Goal: Information Seeking & Learning: Find specific fact

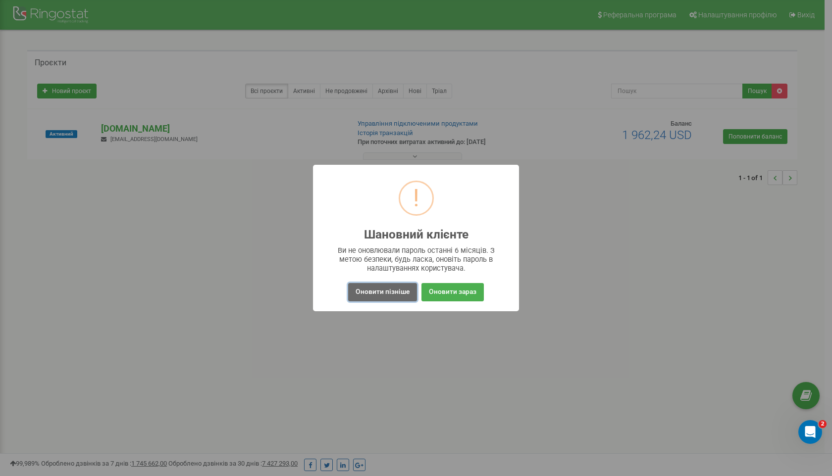
click at [395, 295] on button "Оновити пізніше" at bounding box center [382, 292] width 69 height 18
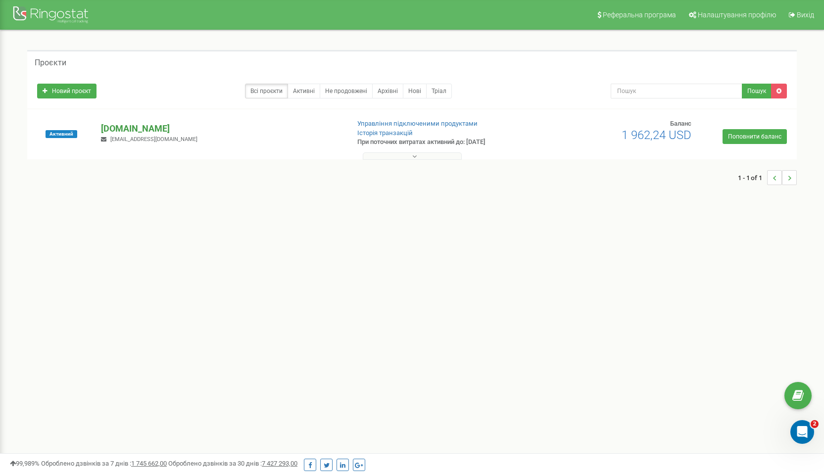
click at [253, 134] on p "[DOMAIN_NAME]" at bounding box center [221, 128] width 240 height 13
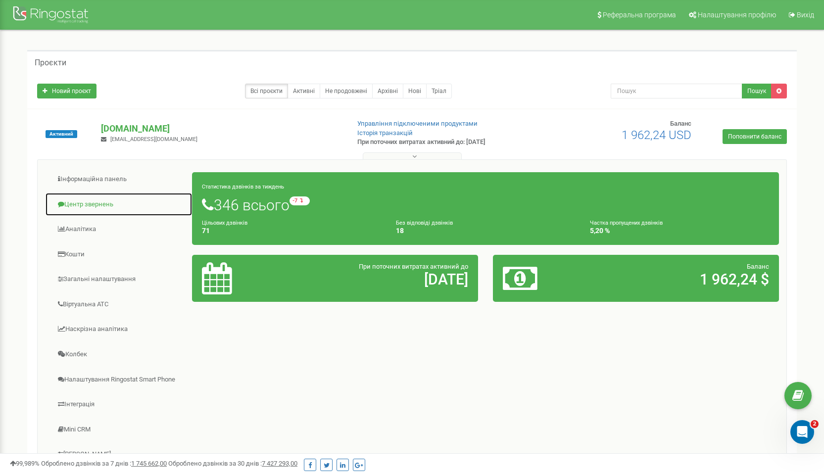
click at [90, 202] on link "Центр звернень" at bounding box center [119, 205] width 148 height 24
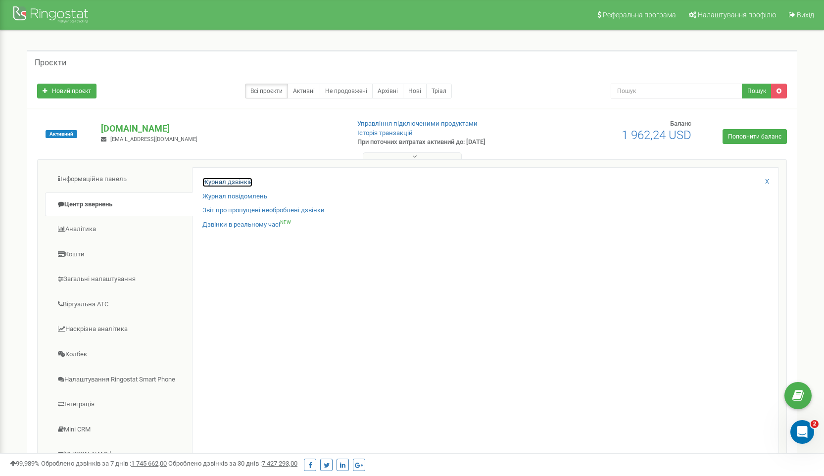
click at [234, 181] on link "Журнал дзвінків" at bounding box center [227, 182] width 50 height 9
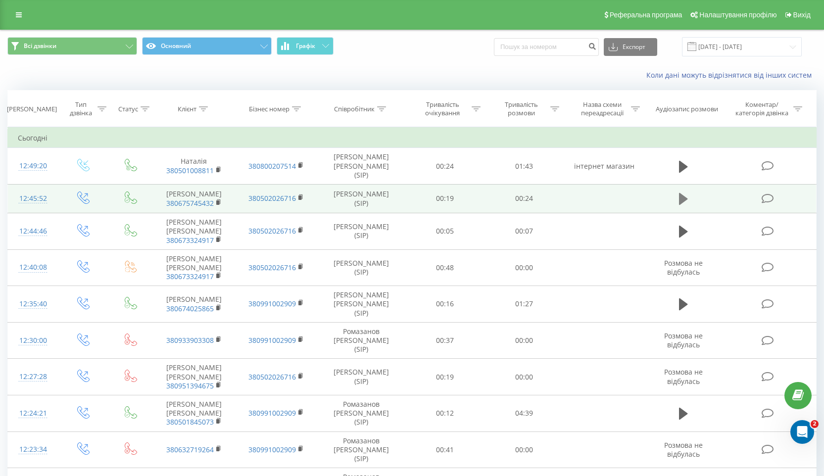
click at [681, 194] on icon at bounding box center [683, 199] width 9 height 12
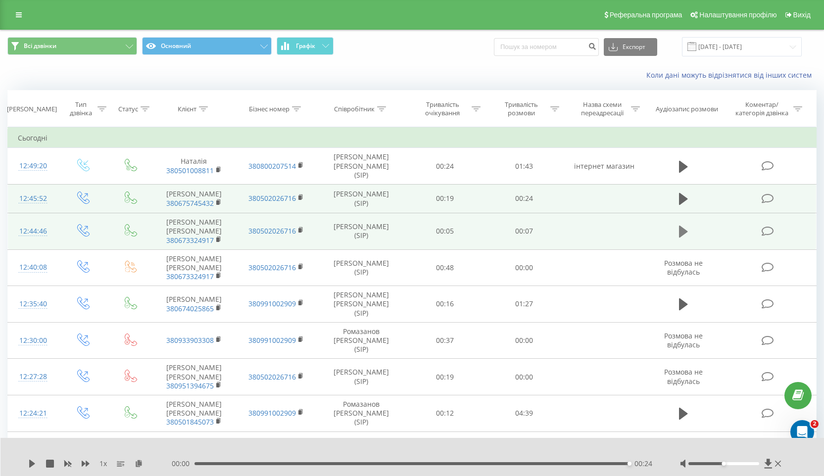
click at [681, 236] on icon at bounding box center [683, 232] width 9 height 12
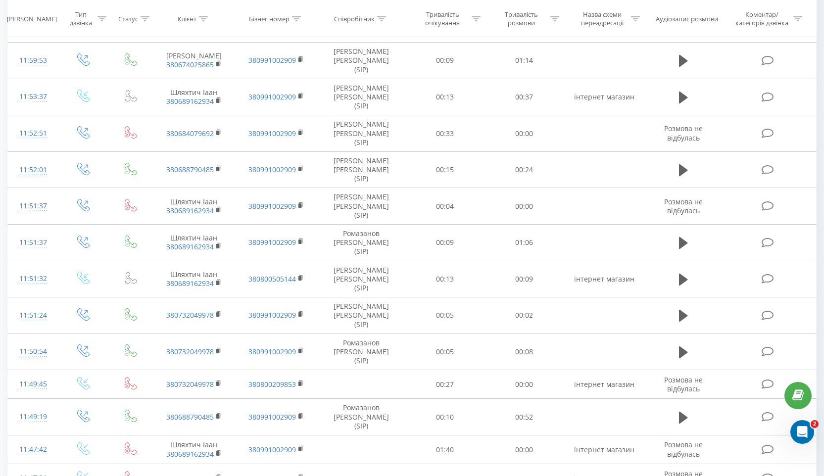
scroll to position [523, 0]
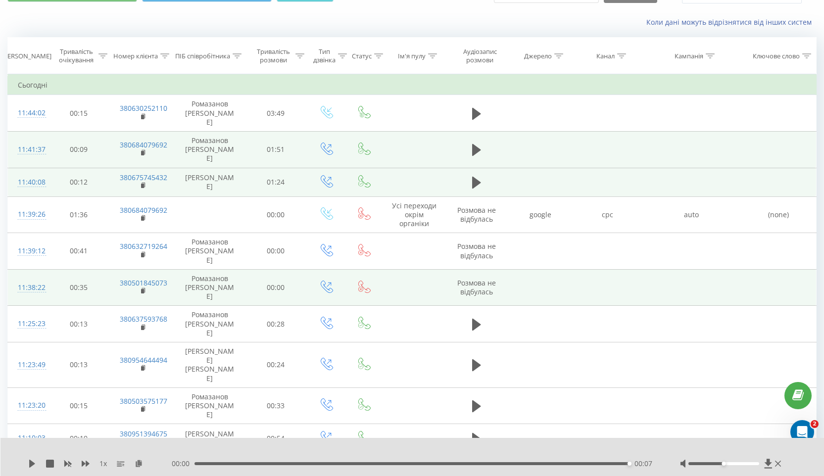
scroll to position [45, 0]
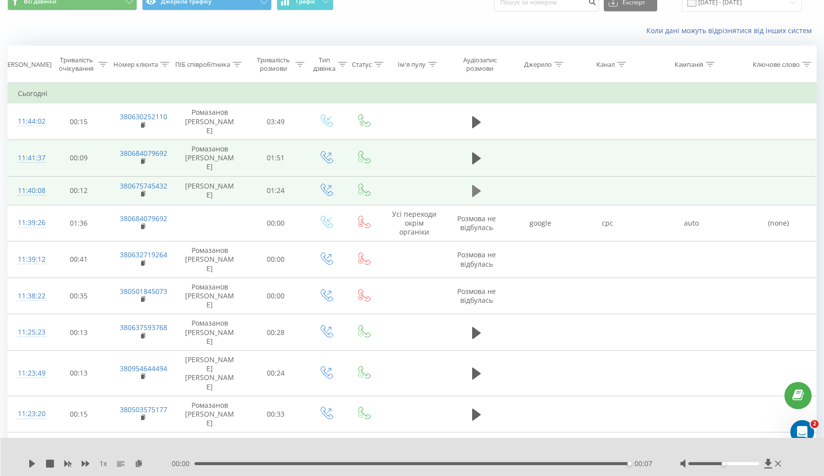
click at [480, 185] on icon at bounding box center [476, 191] width 9 height 12
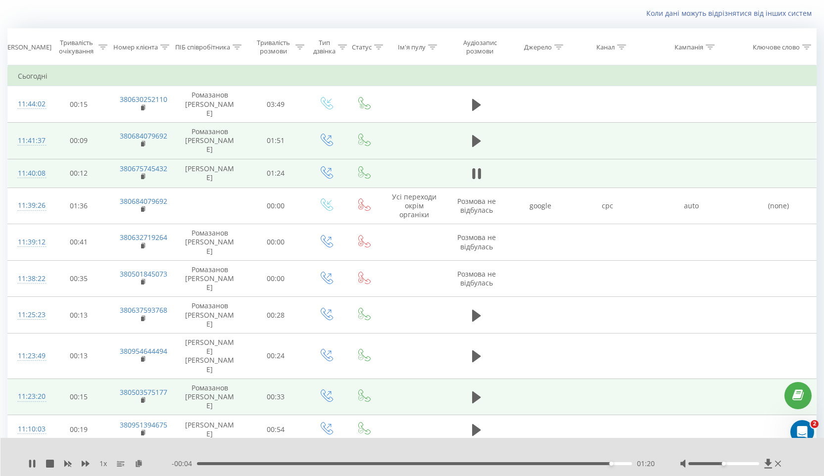
scroll to position [68, 0]
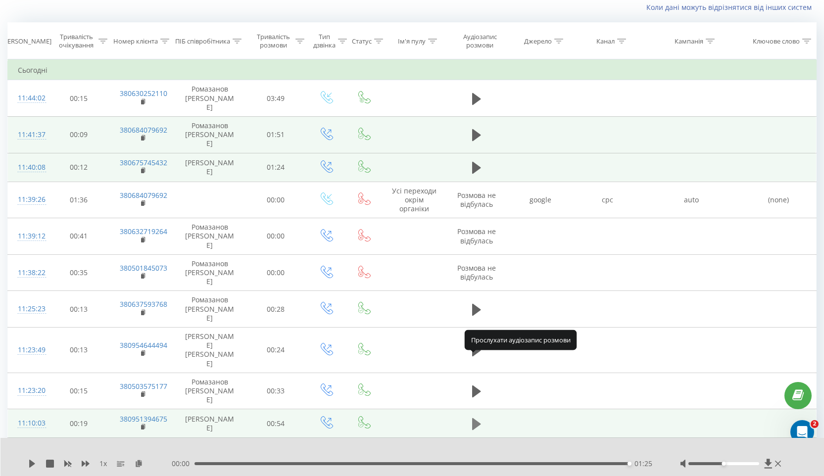
click at [477, 418] on icon at bounding box center [476, 424] width 9 height 12
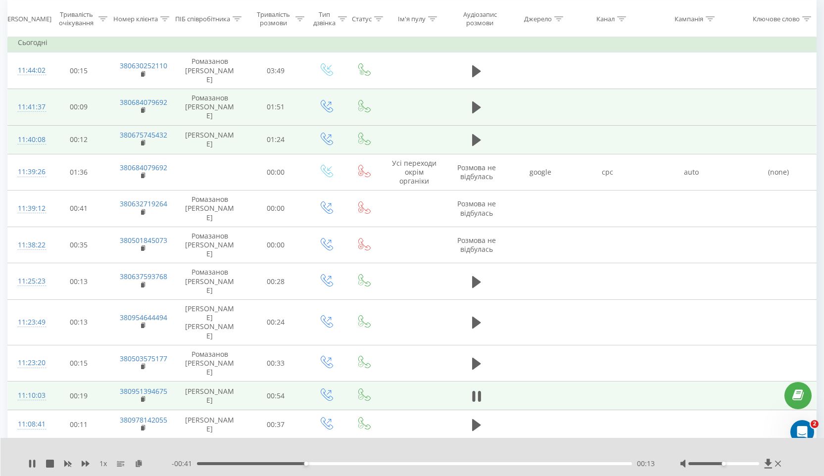
scroll to position [97, 0]
drag, startPoint x: 725, startPoint y: 466, endPoint x: 733, endPoint y: 464, distance: 8.2
click at [733, 464] on div at bounding box center [731, 464] width 103 height 10
drag, startPoint x: 725, startPoint y: 464, endPoint x: 740, endPoint y: 464, distance: 15.3
click at [740, 464] on div at bounding box center [724, 463] width 71 height 3
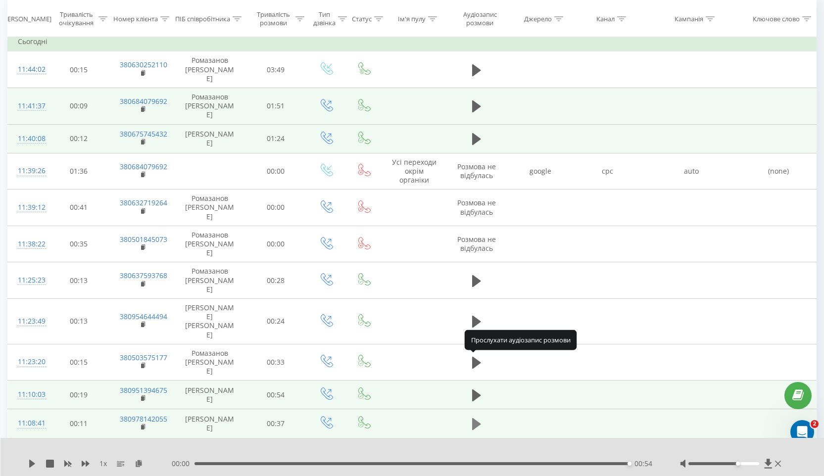
click at [478, 418] on icon at bounding box center [476, 424] width 9 height 12
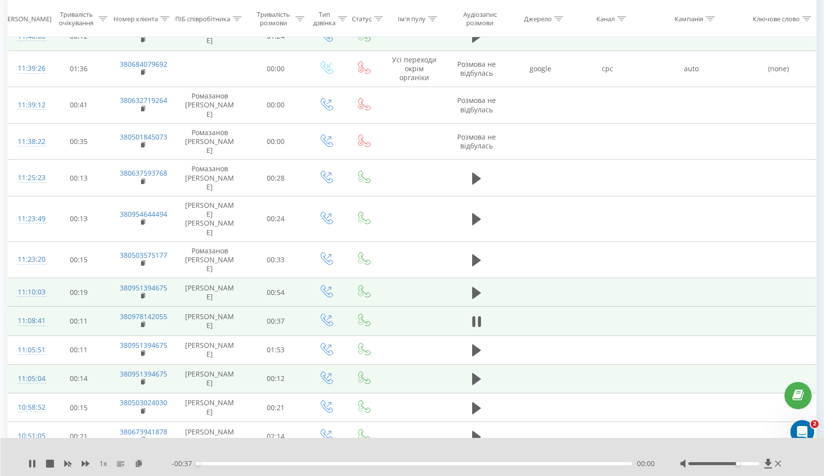
scroll to position [230, 0]
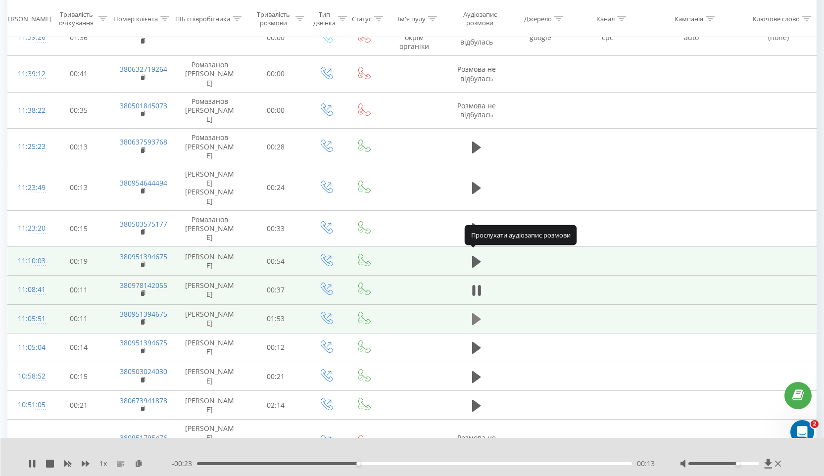
click at [478, 313] on icon at bounding box center [476, 319] width 9 height 12
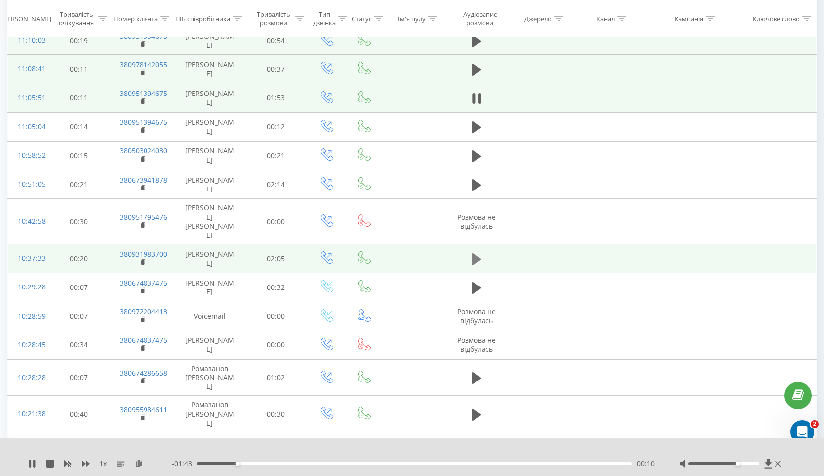
scroll to position [475, 0]
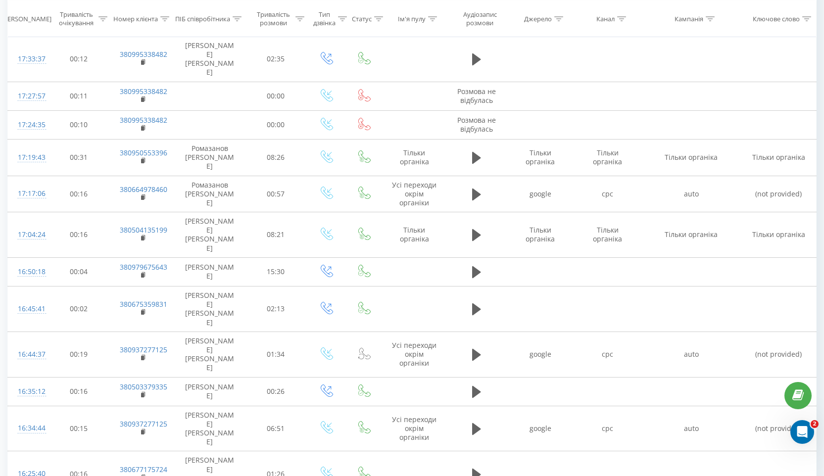
scroll to position [525, 0]
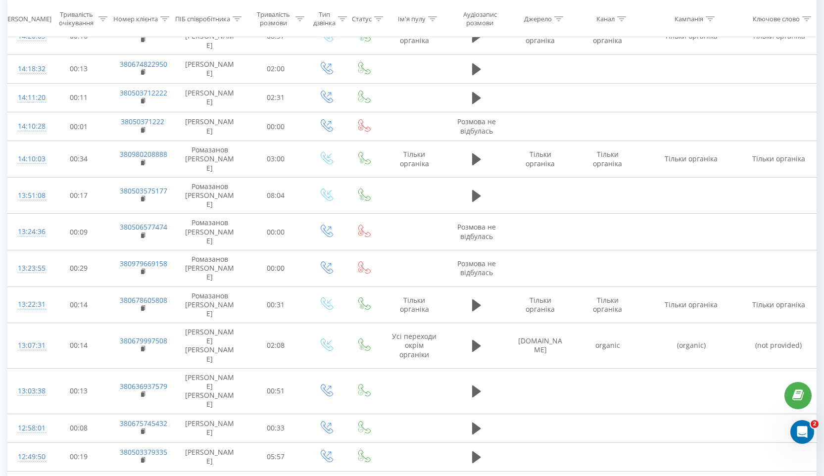
scroll to position [483, 0]
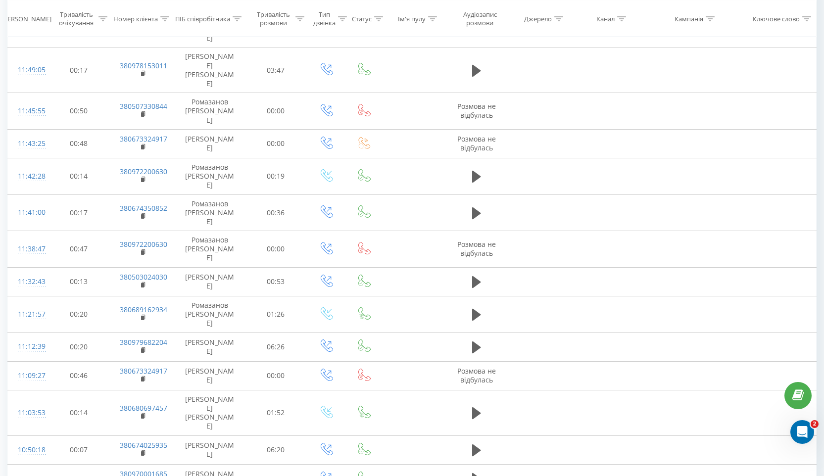
scroll to position [467, 0]
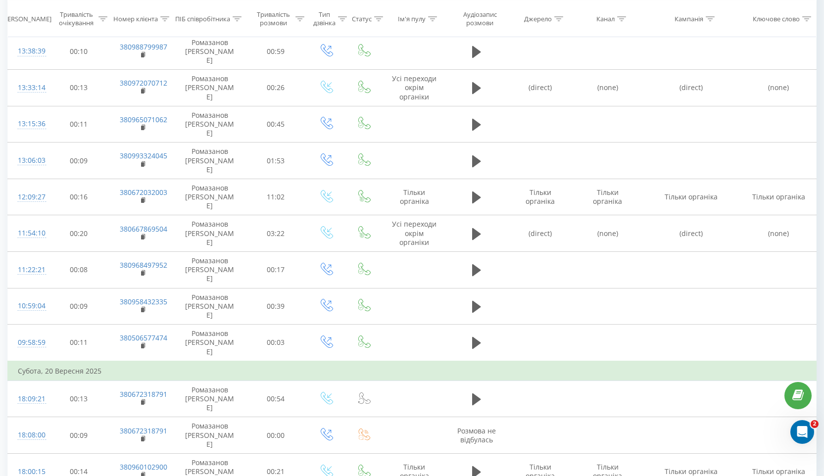
scroll to position [530, 0]
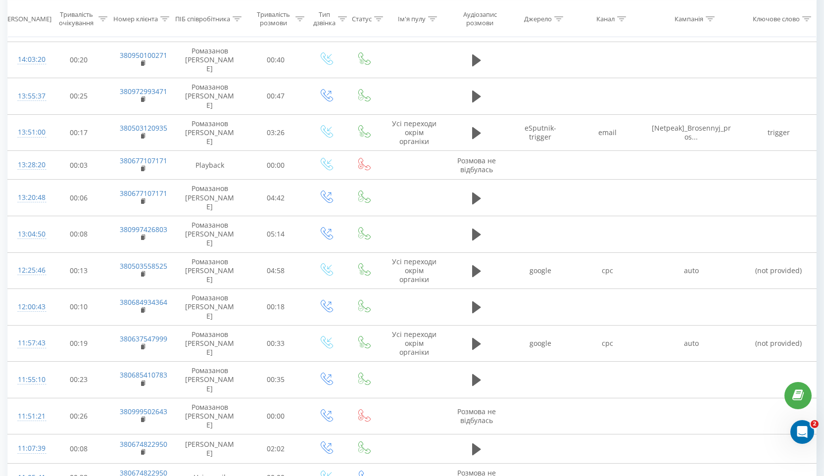
scroll to position [513, 0]
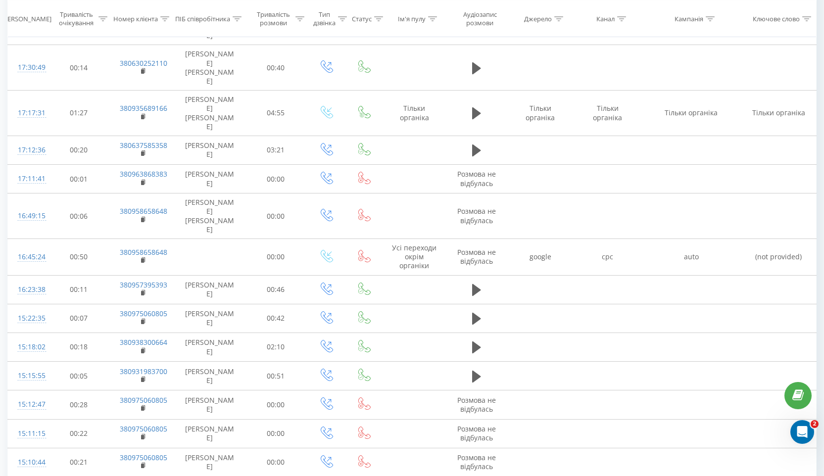
scroll to position [510, 0]
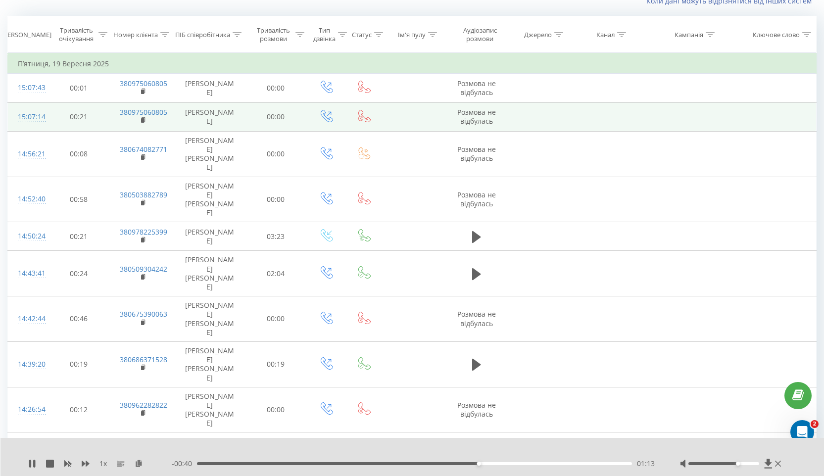
scroll to position [65, 0]
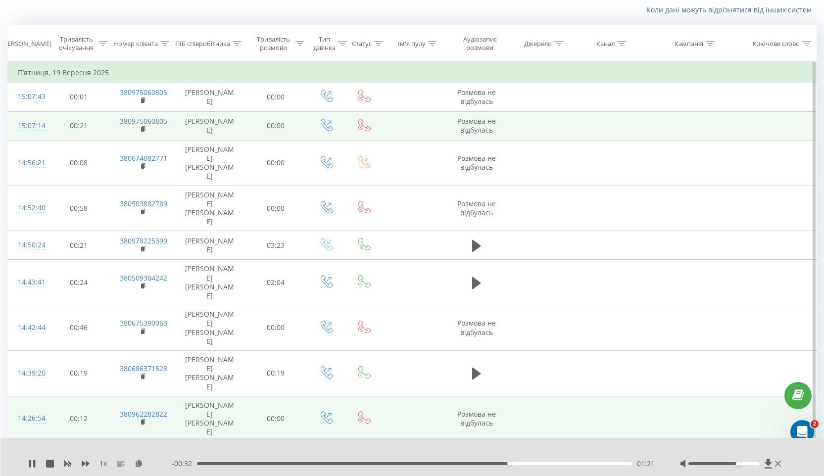
click at [216, 396] on td "Лактіонов Дмитро" at bounding box center [210, 419] width 70 height 46
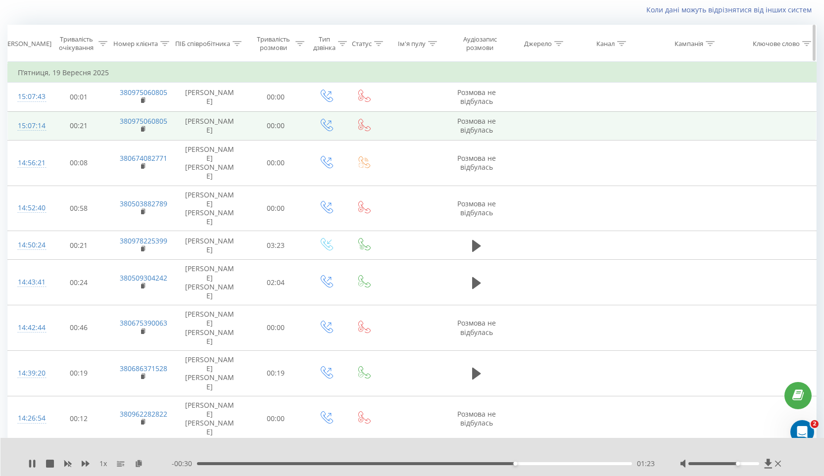
click at [238, 48] on th "ПІБ співробітника" at bounding box center [210, 43] width 70 height 37
click at [238, 46] on div at bounding box center [237, 44] width 9 height 8
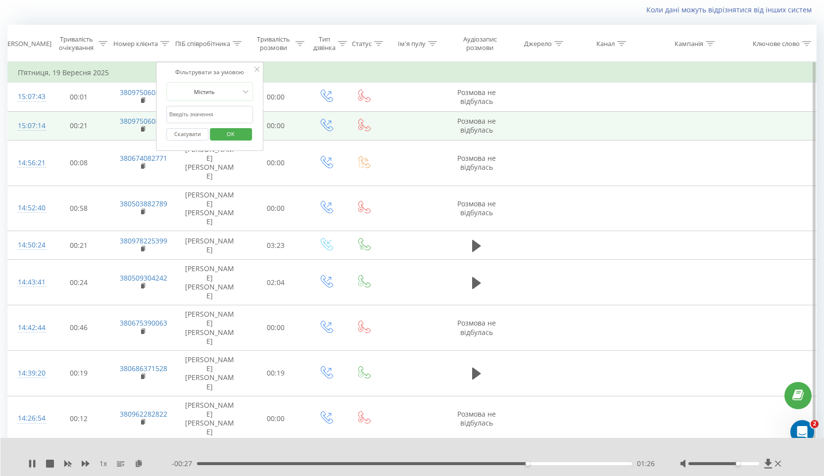
click at [238, 114] on input "text" at bounding box center [209, 114] width 87 height 17
click at [232, 136] on span "OK" at bounding box center [231, 133] width 28 height 15
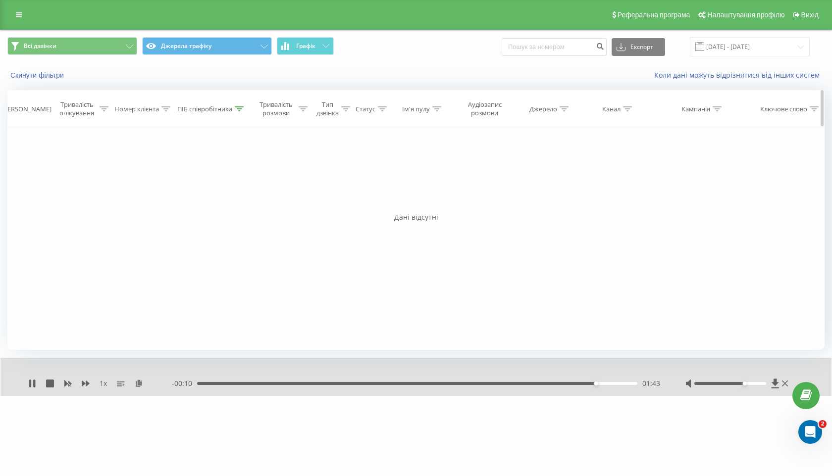
click at [238, 110] on icon at bounding box center [239, 108] width 9 height 5
click at [234, 180] on input "лактионов" at bounding box center [211, 179] width 87 height 17
click at [188, 181] on input "лактионов" at bounding box center [211, 179] width 87 height 17
type input "лактіонов"
click at [235, 202] on span "OK" at bounding box center [233, 199] width 28 height 15
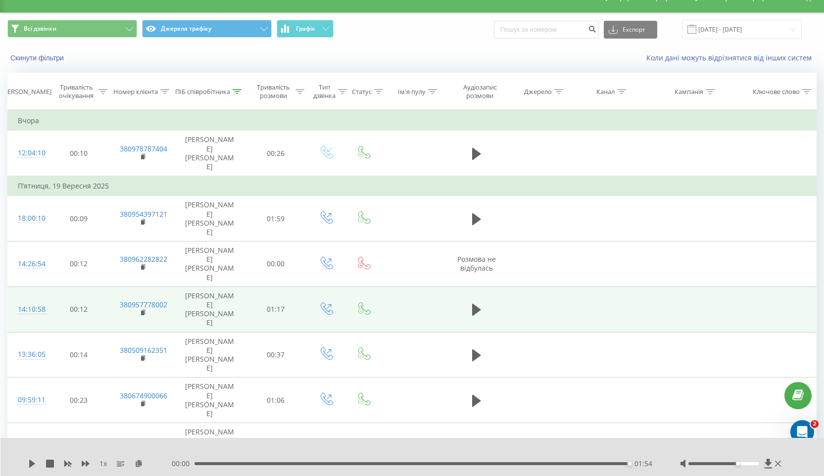
scroll to position [18, 0]
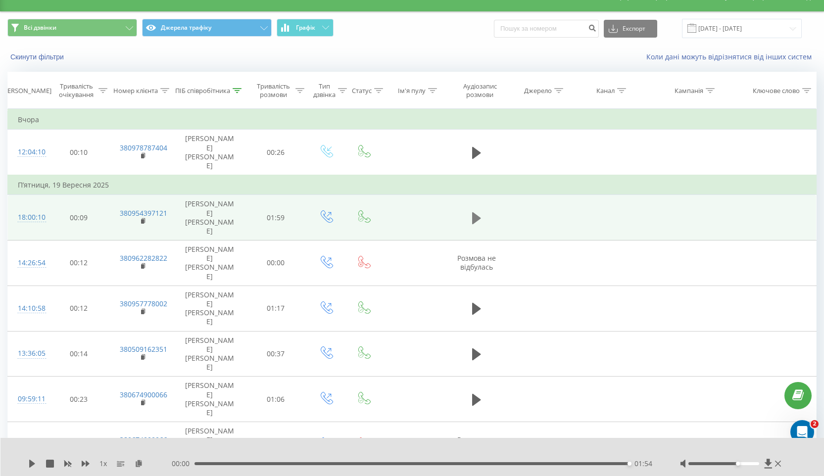
click at [478, 211] on icon at bounding box center [476, 218] width 9 height 14
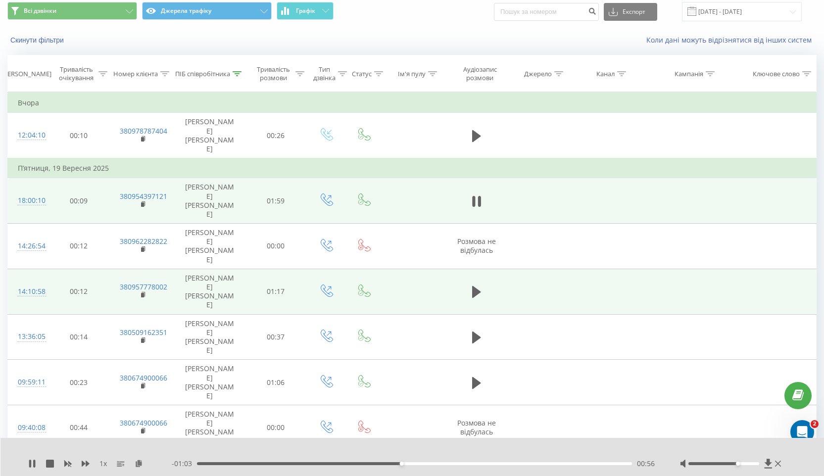
scroll to position [0, 0]
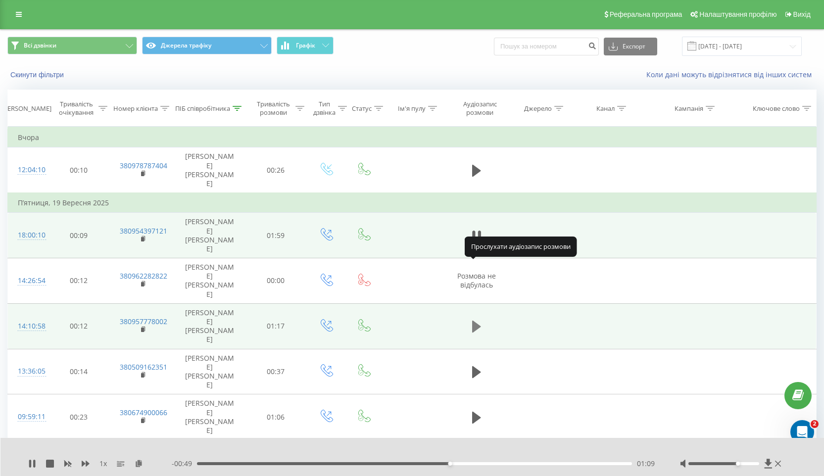
click at [477, 321] on icon at bounding box center [476, 327] width 9 height 12
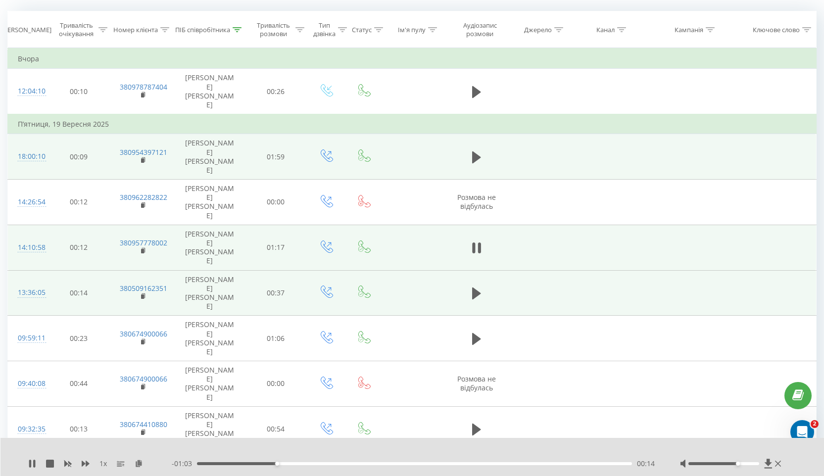
scroll to position [87, 0]
